Goal: Transaction & Acquisition: Register for event/course

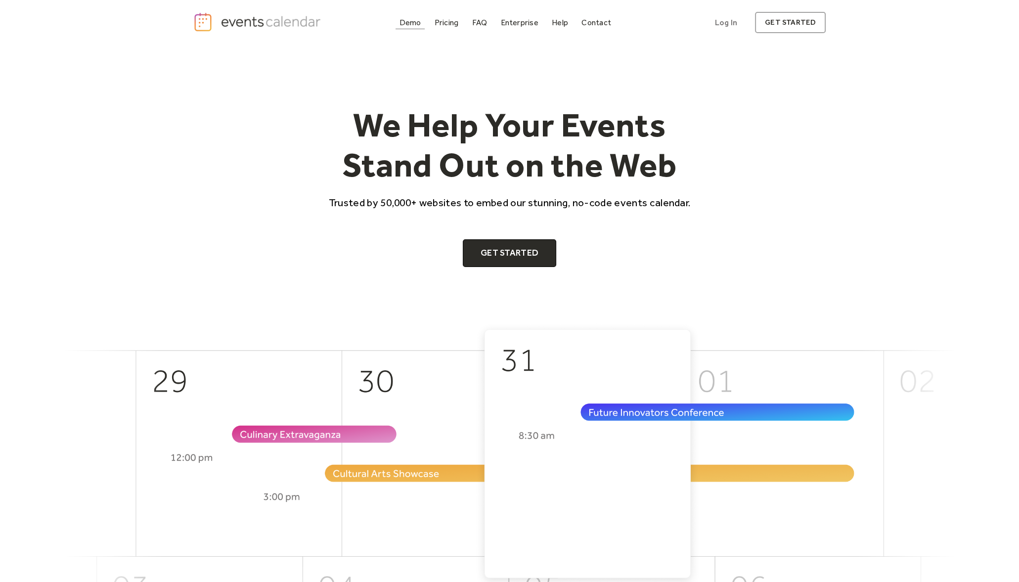
click at [413, 20] on div "Demo" at bounding box center [410, 22] width 22 height 5
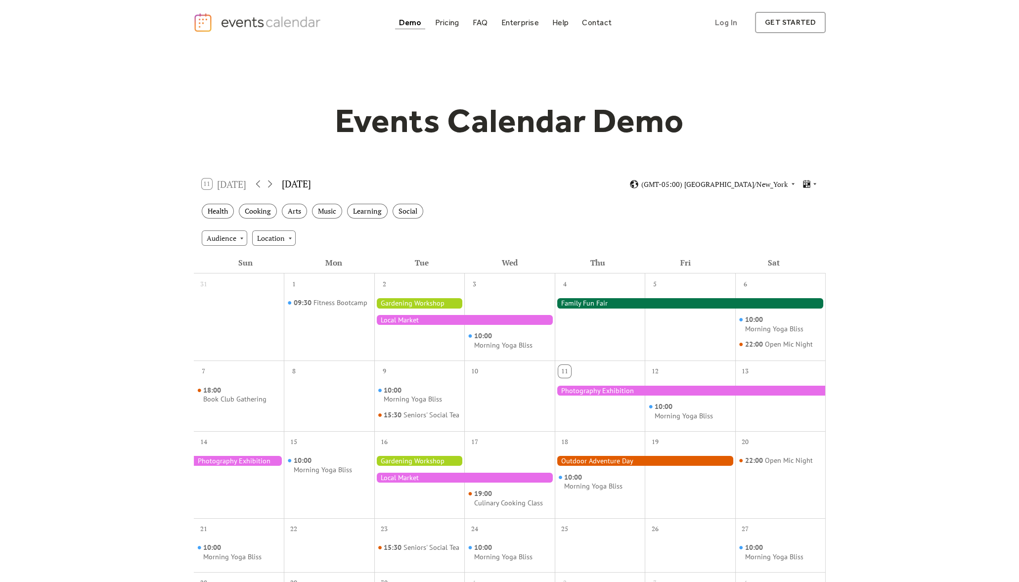
click at [394, 319] on div at bounding box center [464, 320] width 180 height 10
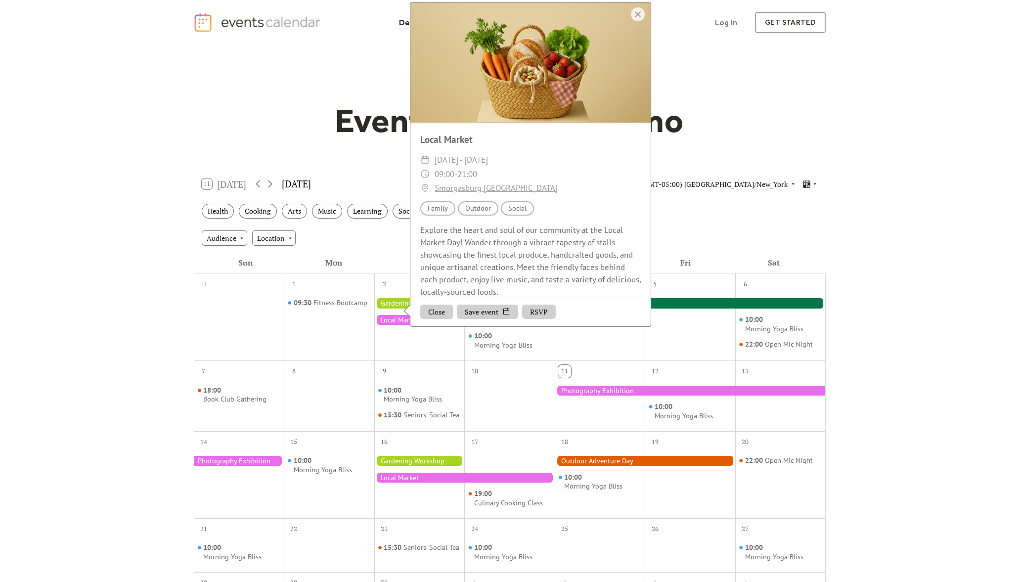
click at [689, 389] on div at bounding box center [690, 391] width 271 height 10
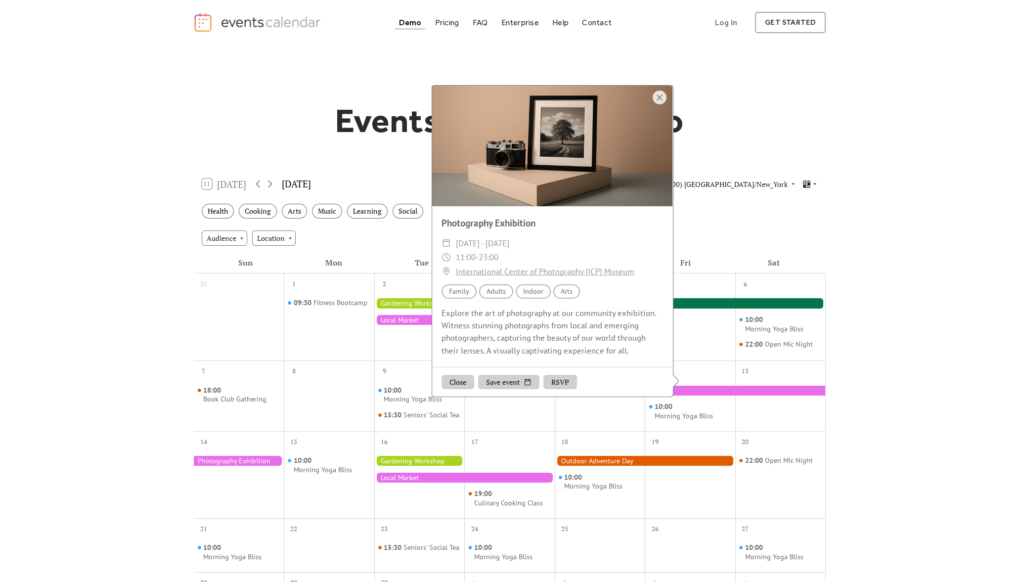
click at [637, 466] on div at bounding box center [645, 461] width 180 height 10
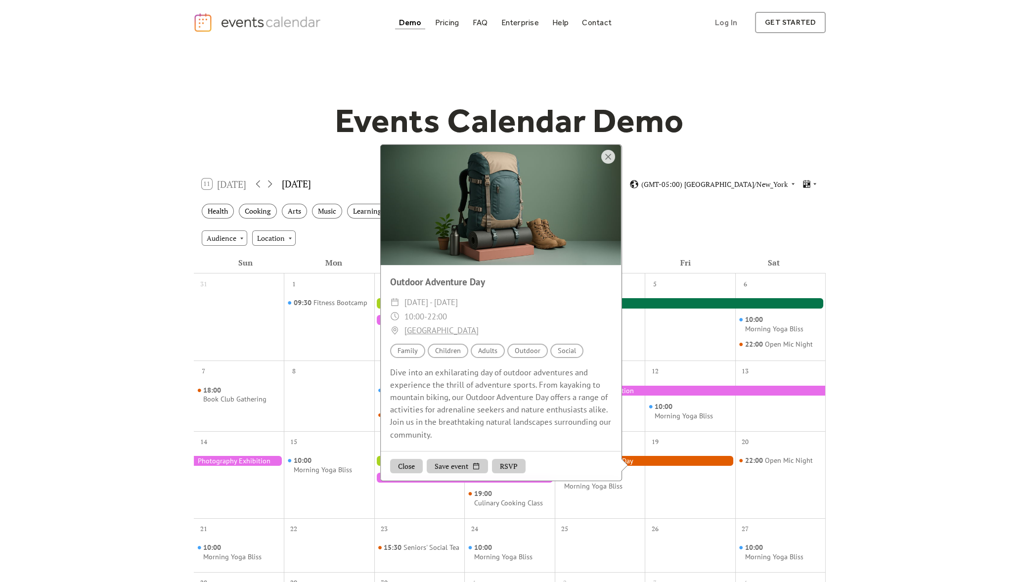
click at [264, 481] on div at bounding box center [239, 482] width 90 height 64
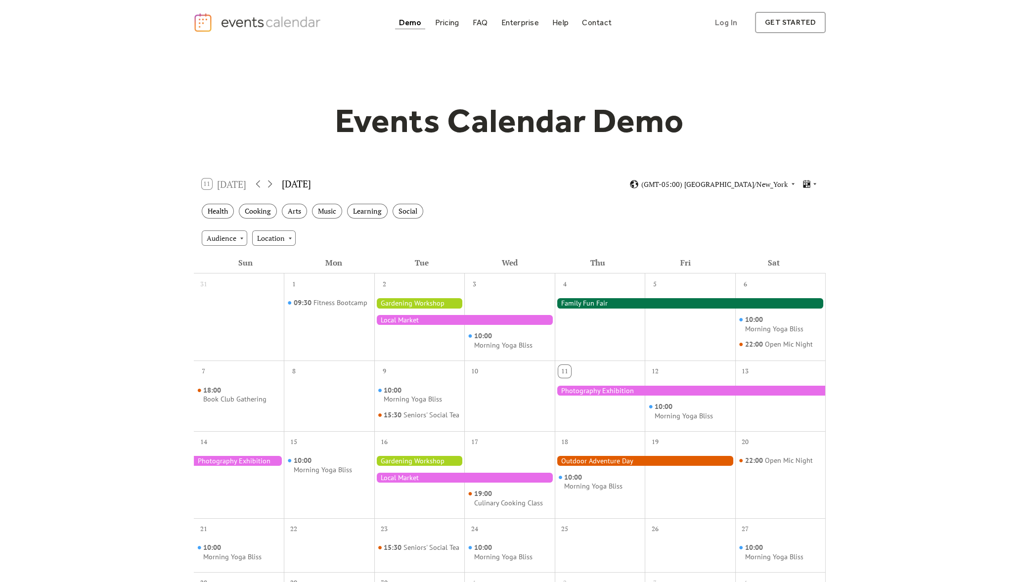
click at [232, 466] on div at bounding box center [239, 461] width 90 height 10
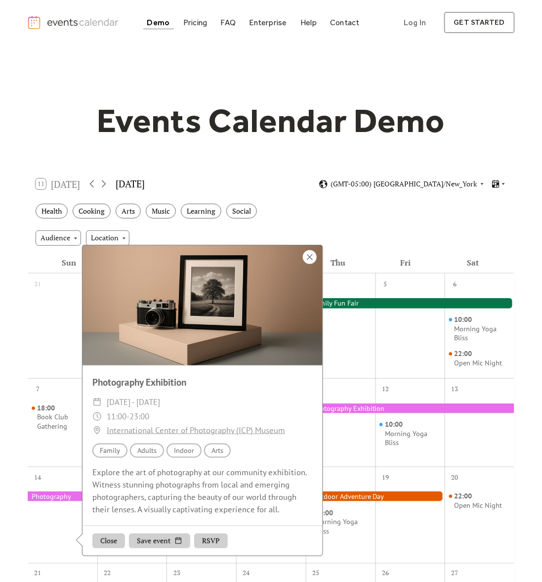
click at [311, 264] on div at bounding box center [310, 257] width 14 height 14
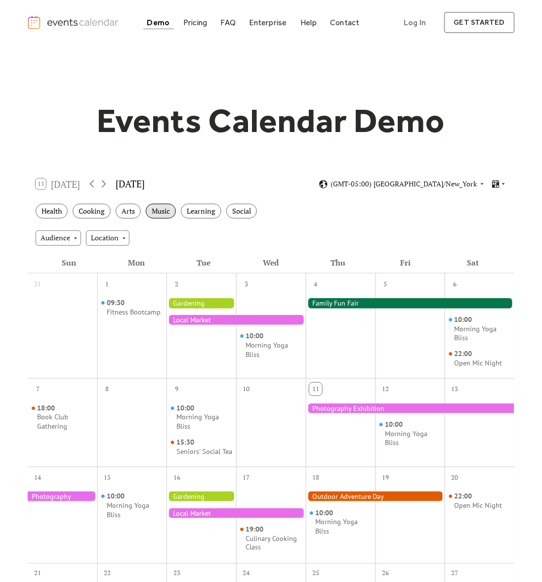
click at [166, 206] on div "Music" at bounding box center [161, 211] width 30 height 15
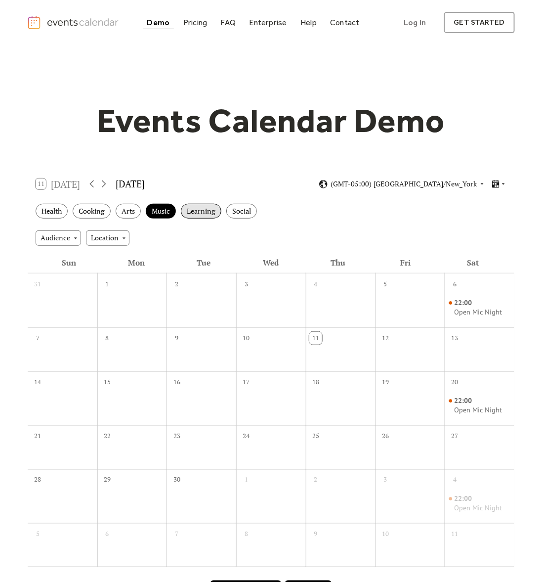
click at [205, 214] on div "Learning" at bounding box center [201, 211] width 41 height 15
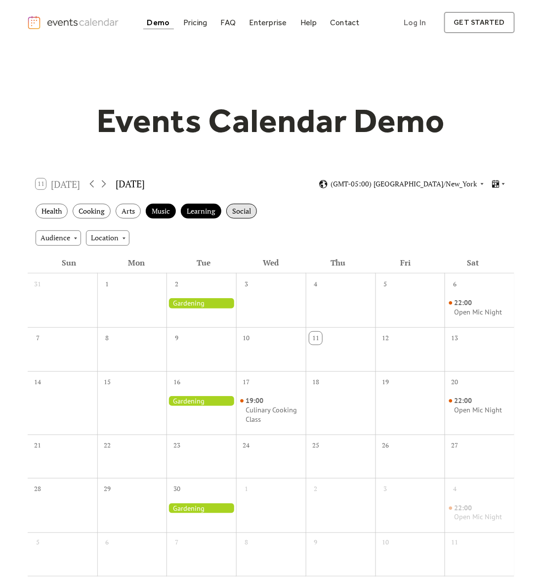
click at [230, 212] on div "Social" at bounding box center [241, 211] width 31 height 15
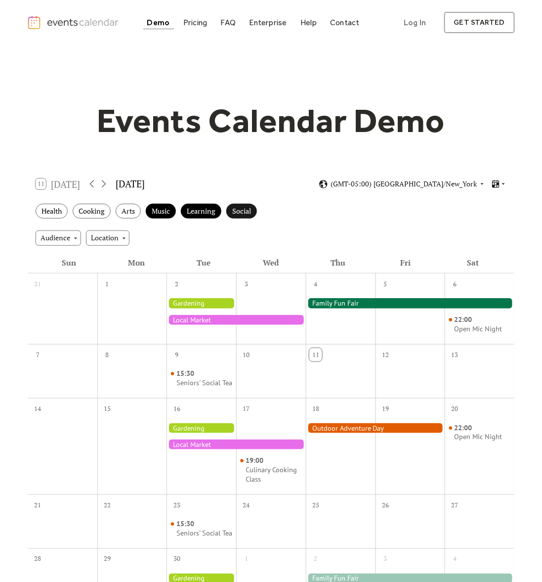
click at [230, 212] on div "Social" at bounding box center [241, 211] width 31 height 15
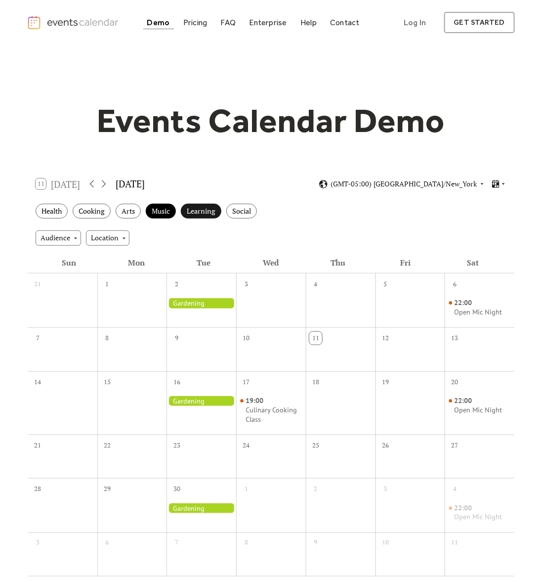
click at [200, 211] on div "Learning" at bounding box center [201, 211] width 41 height 15
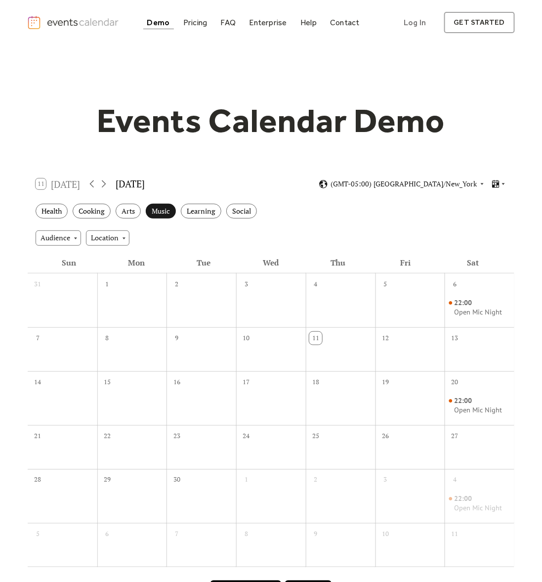
click at [153, 214] on div "Music" at bounding box center [161, 211] width 30 height 15
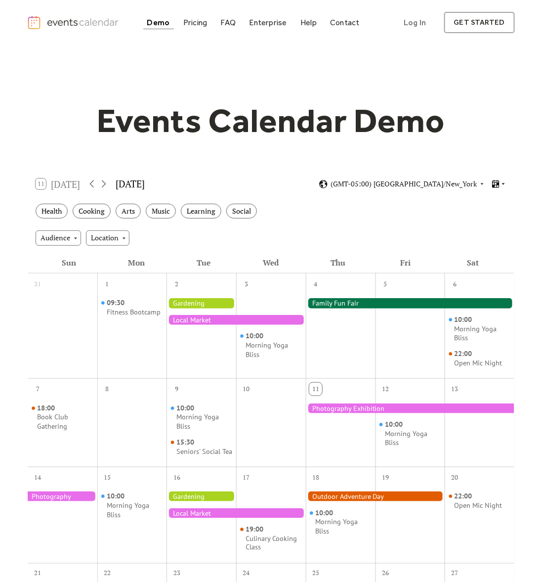
click at [499, 186] on icon at bounding box center [495, 184] width 7 height 8
drag, startPoint x: 490, startPoint y: 211, endPoint x: 485, endPoint y: 197, distance: 14.4
click at [485, 197] on div "Month Cards Agenda Week Map" at bounding box center [481, 225] width 51 height 73
click at [485, 211] on span "Cards" at bounding box center [485, 211] width 18 height 11
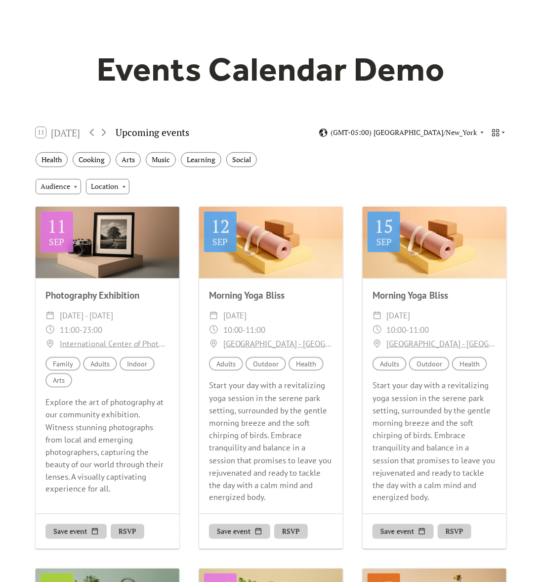
scroll to position [123, 0]
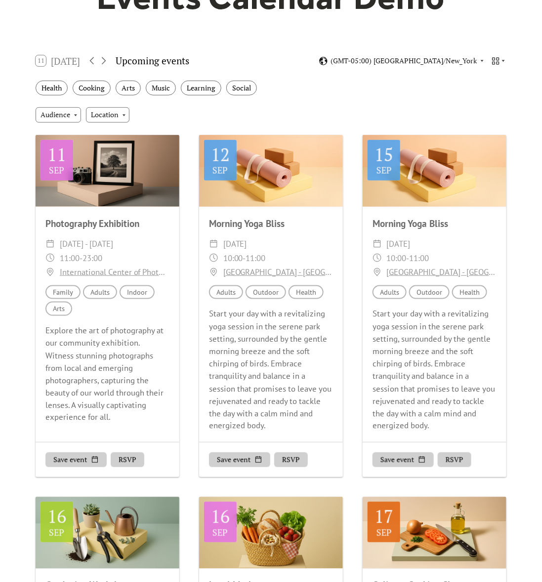
click at [134, 453] on button "RSVP" at bounding box center [128, 459] width 34 height 15
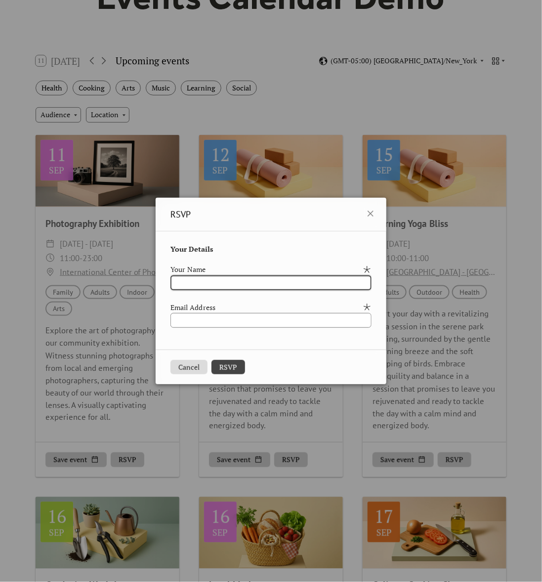
click at [209, 283] on input "text" at bounding box center [271, 282] width 201 height 15
click at [377, 211] on icon at bounding box center [371, 214] width 12 height 12
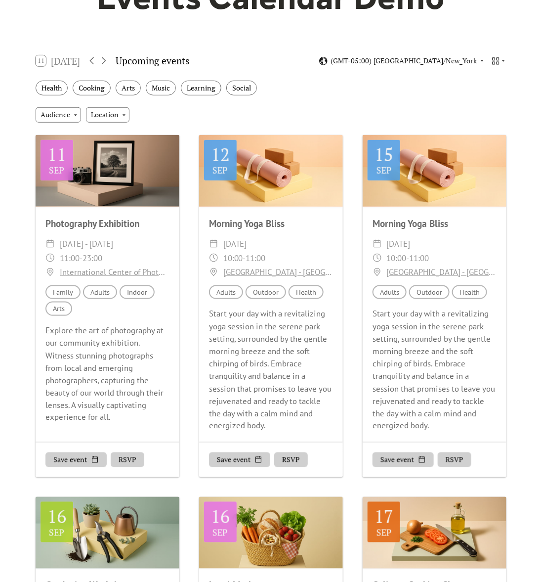
click at [437, 54] on div "11 Today Upcoming events (GMT-05:00) America/New_York" at bounding box center [271, 61] width 487 height 26
click at [437, 61] on span "(GMT-05:00) [GEOGRAPHIC_DATA]/New_York" at bounding box center [404, 61] width 146 height 7
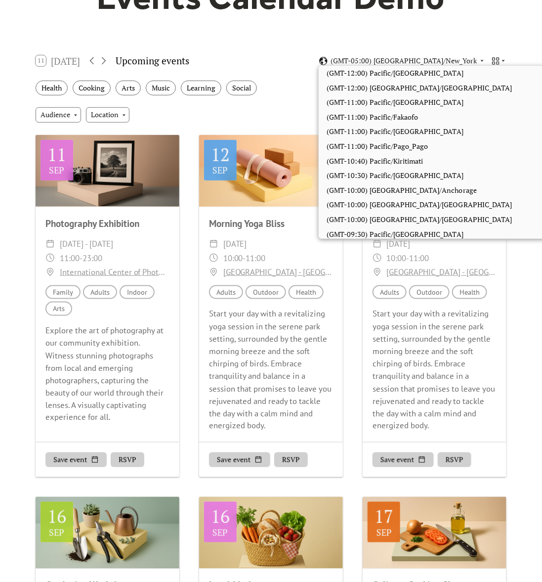
scroll to position [658, 0]
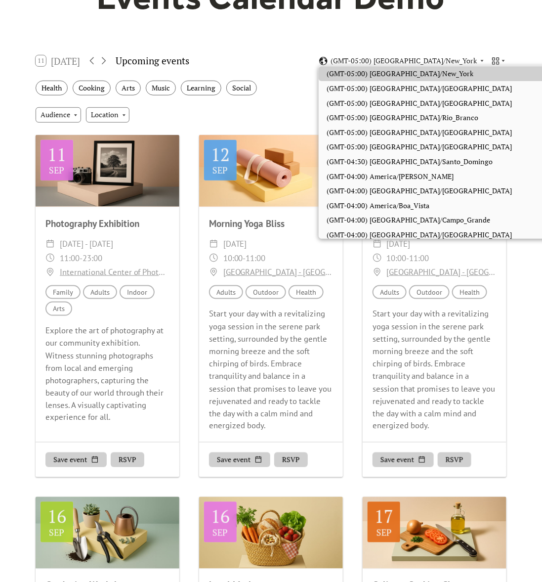
click at [231, 371] on div "Start your day with a revitalizing yoga session in the serene park setting, sur…" at bounding box center [271, 370] width 144 height 125
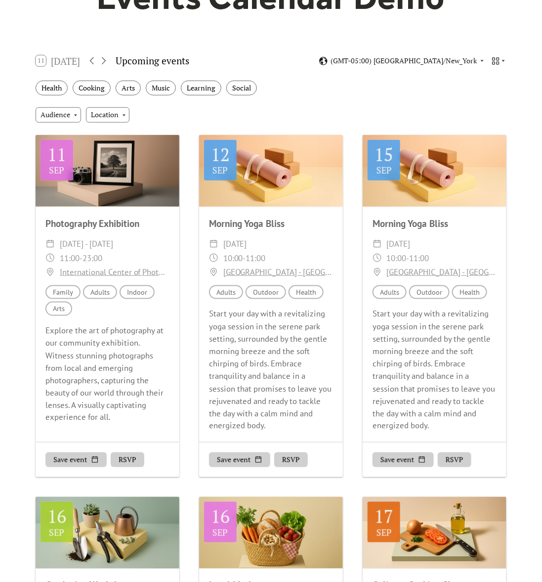
drag, startPoint x: 202, startPoint y: 334, endPoint x: 325, endPoint y: 420, distance: 150.2
click at [325, 420] on div "Start your day with a revitalizing yoga session in the serene park setting, sur…" at bounding box center [271, 370] width 144 height 125
click at [435, 353] on div "Start your day with a revitalizing yoga session in the serene park setting, sur…" at bounding box center [435, 370] width 144 height 125
click at [391, 222] on div "Morning Yoga Bliss" at bounding box center [435, 224] width 144 height 14
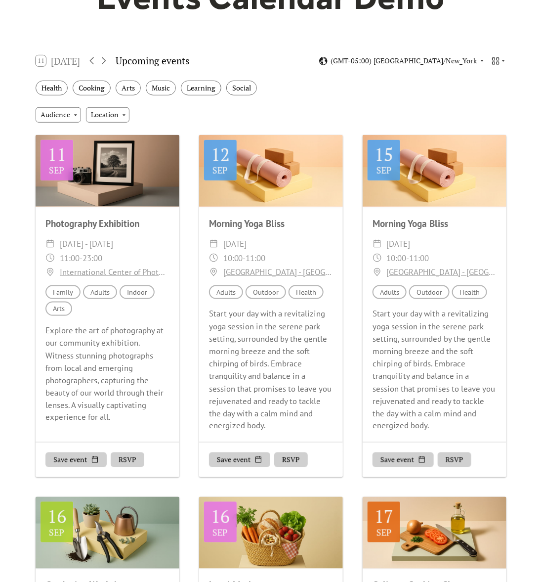
click at [391, 222] on div "Morning Yoga Bliss" at bounding box center [435, 224] width 144 height 14
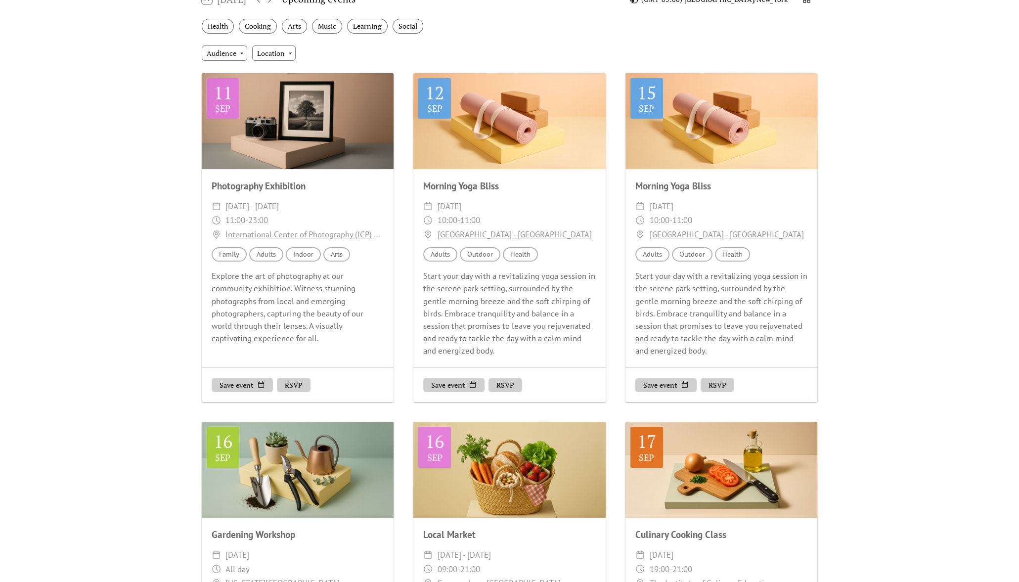
scroll to position [0, 0]
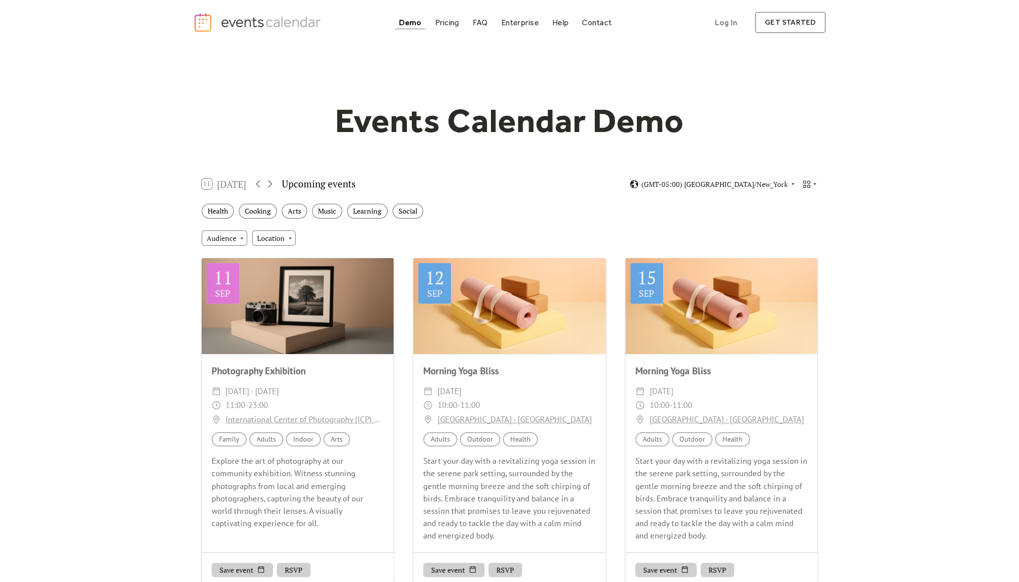
click at [211, 19] on img "home" at bounding box center [258, 22] width 131 height 20
